Goal: Entertainment & Leisure: Consume media (video, audio)

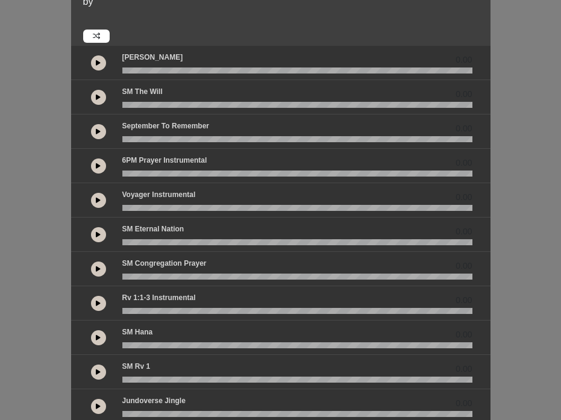
scroll to position [78, 0]
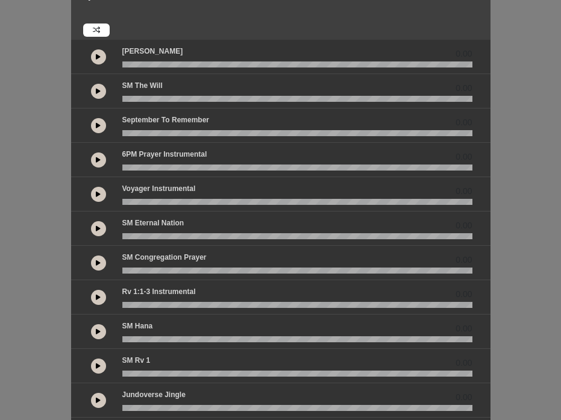
click at [103, 329] on button at bounding box center [98, 331] width 15 height 15
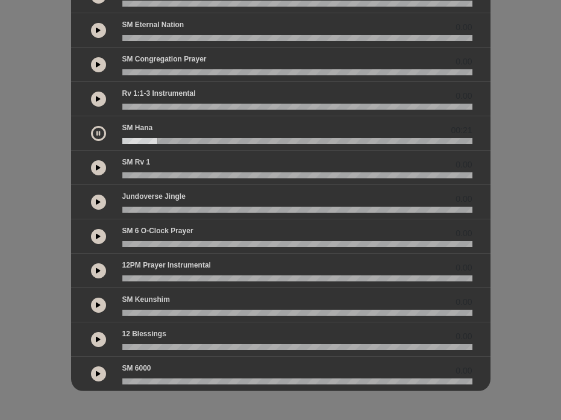
scroll to position [259, 0]
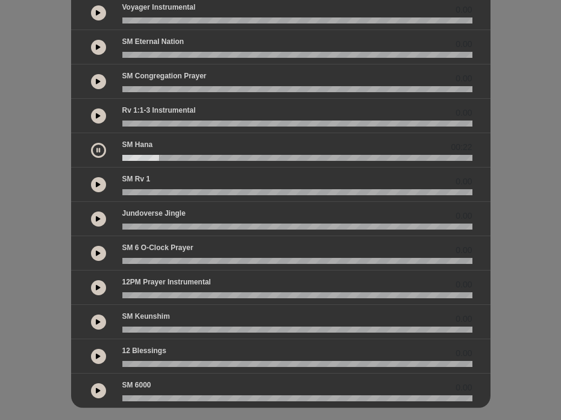
click at [102, 390] on button at bounding box center [98, 390] width 15 height 15
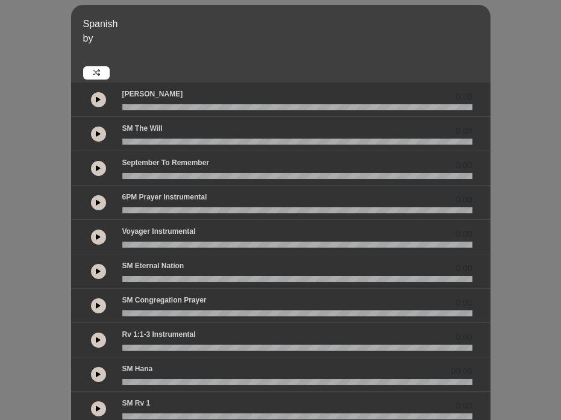
scroll to position [22, 0]
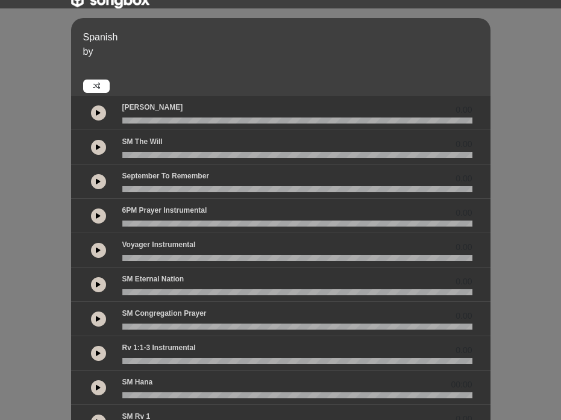
click at [95, 278] on button at bounding box center [98, 284] width 15 height 15
click at [101, 182] on button at bounding box center [98, 181] width 15 height 15
click at [100, 181] on button at bounding box center [98, 181] width 15 height 15
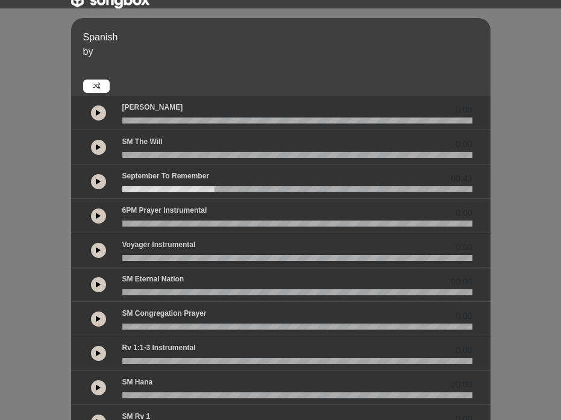
click at [127, 190] on wave at bounding box center [297, 189] width 350 height 6
click at [123, 190] on wave at bounding box center [297, 189] width 350 height 6
click at [120, 190] on div at bounding box center [297, 189] width 364 height 6
click at [98, 182] on icon at bounding box center [98, 181] width 5 height 6
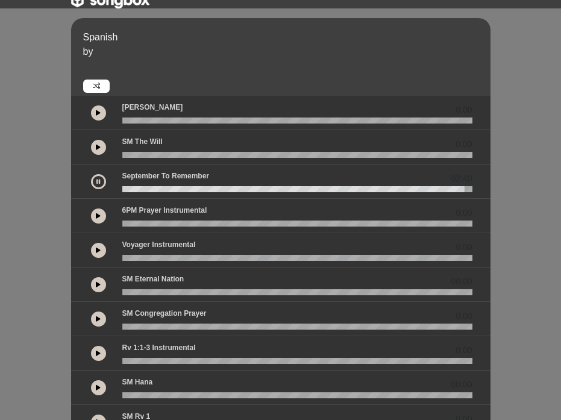
click at [102, 181] on button at bounding box center [98, 181] width 15 height 15
